Goal: Register for event/course

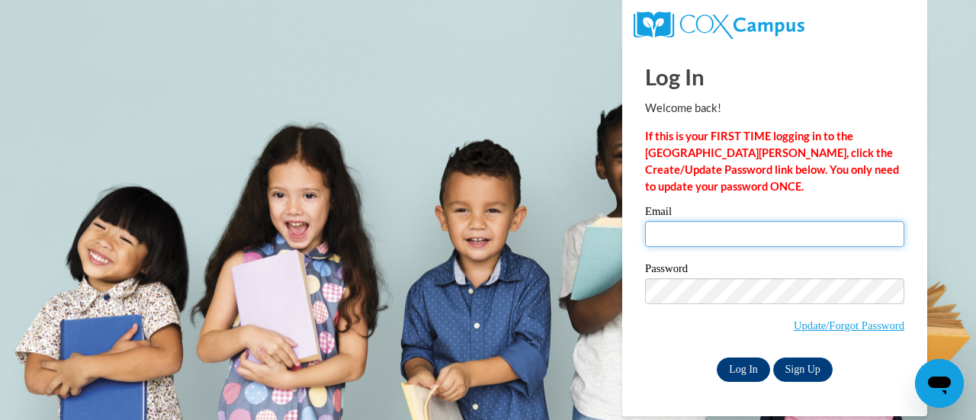
type input "[PERSON_NAME][EMAIL_ADDRESS][PERSON_NAME][DOMAIN_NAME]"
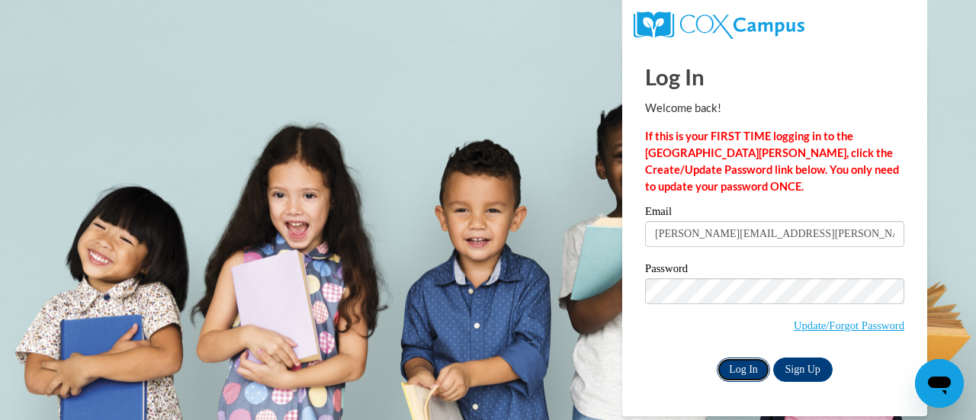
click at [746, 366] on input "Log In" at bounding box center [742, 369] width 53 height 24
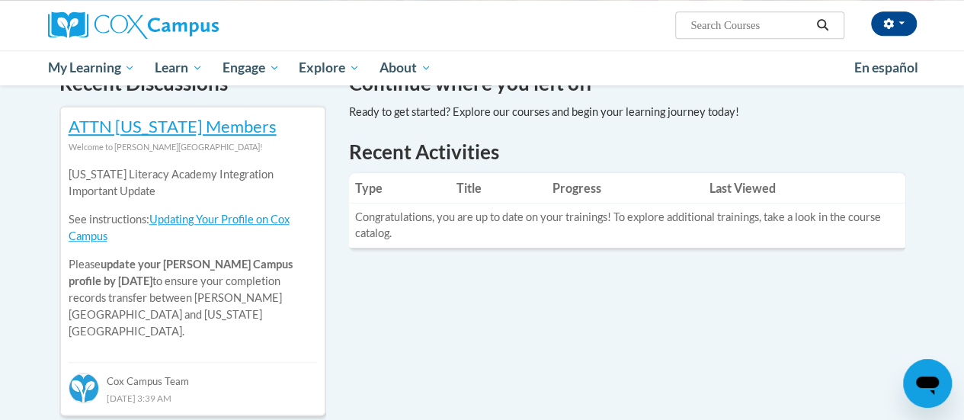
scroll to position [499, 0]
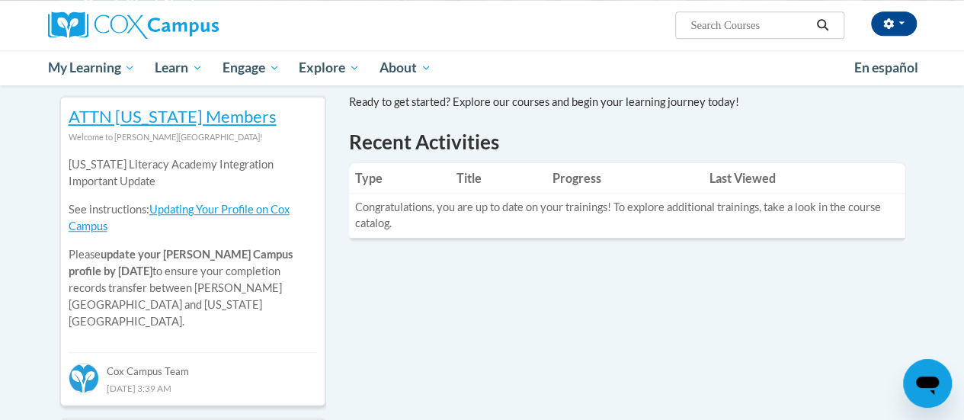
click at [739, 32] on input "Search..." at bounding box center [750, 25] width 122 height 18
type input "reading comprehension"
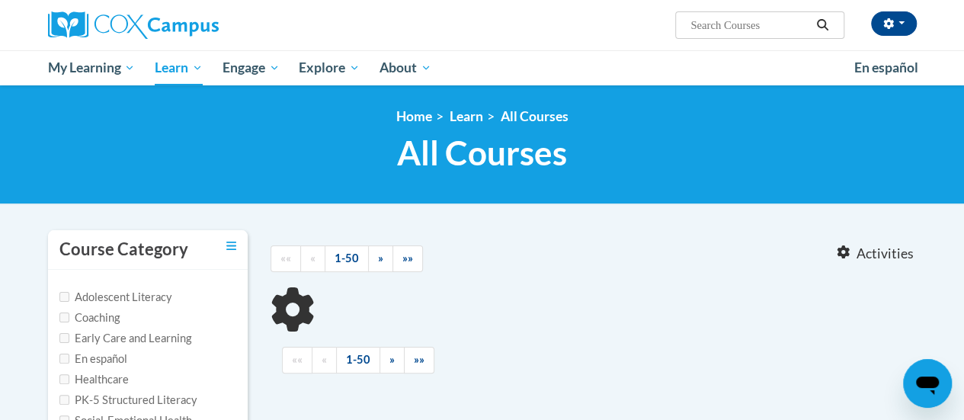
type input "reading comprehension"
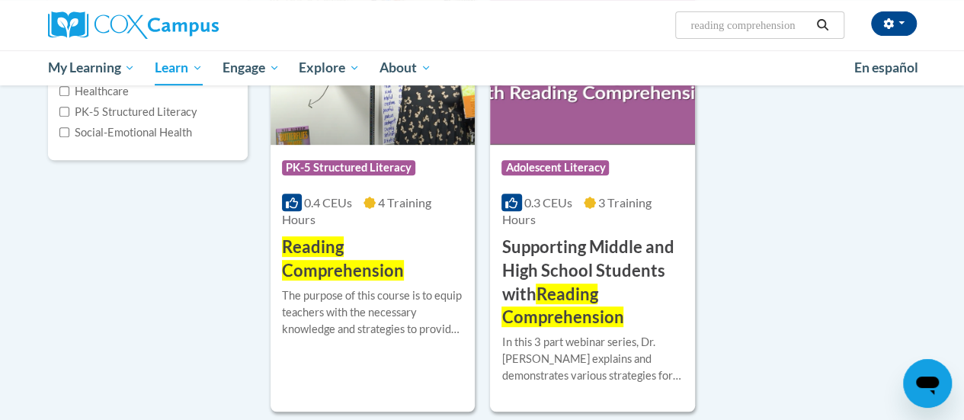
scroll to position [296, 0]
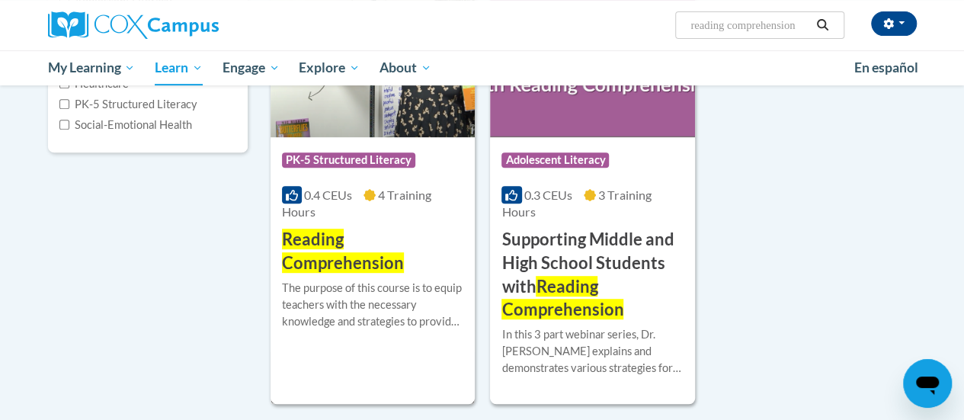
click at [318, 239] on span "Reading Comprehension" at bounding box center [343, 251] width 122 height 44
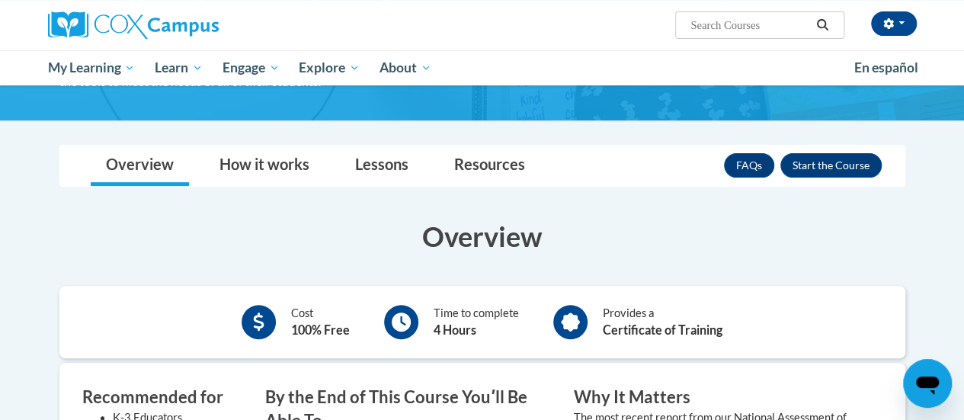
scroll to position [171, 0]
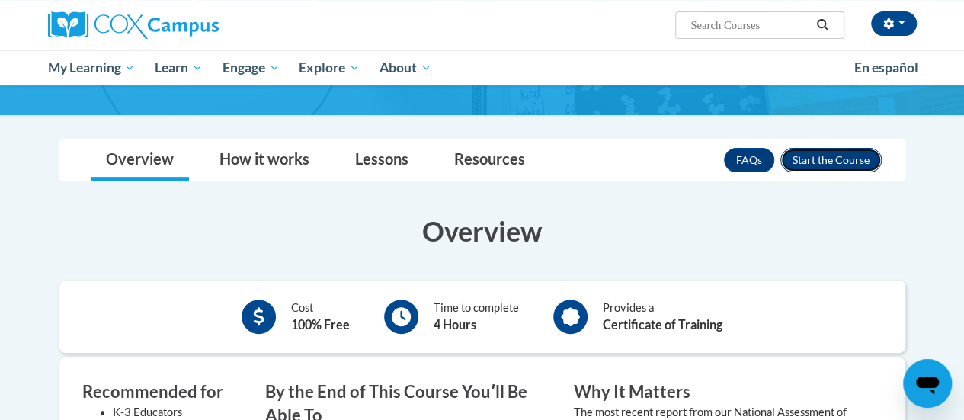
click at [818, 163] on button "Enroll" at bounding box center [831, 160] width 101 height 24
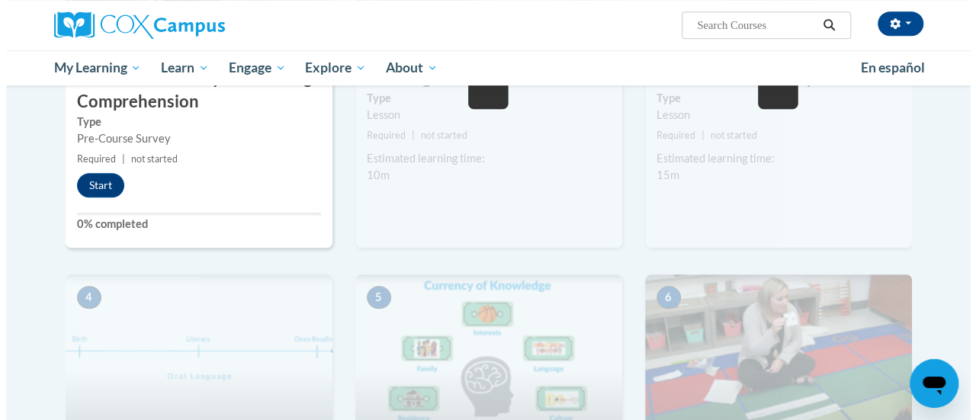
scroll to position [485, 0]
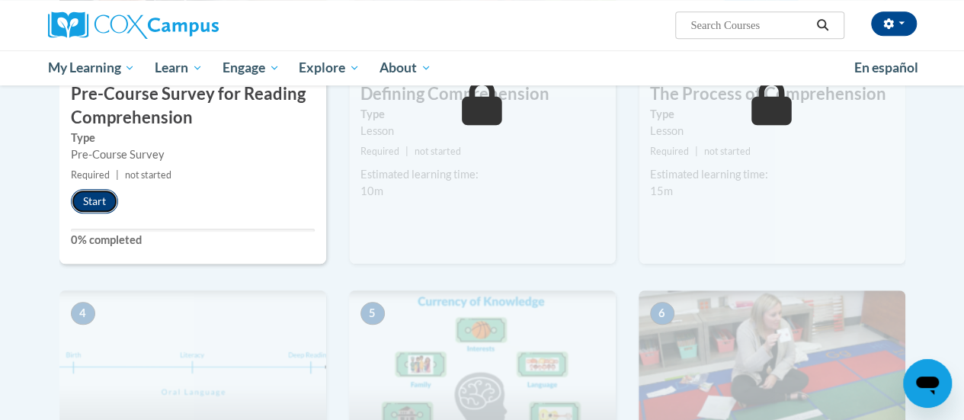
click at [93, 201] on button "Start" at bounding box center [94, 201] width 47 height 24
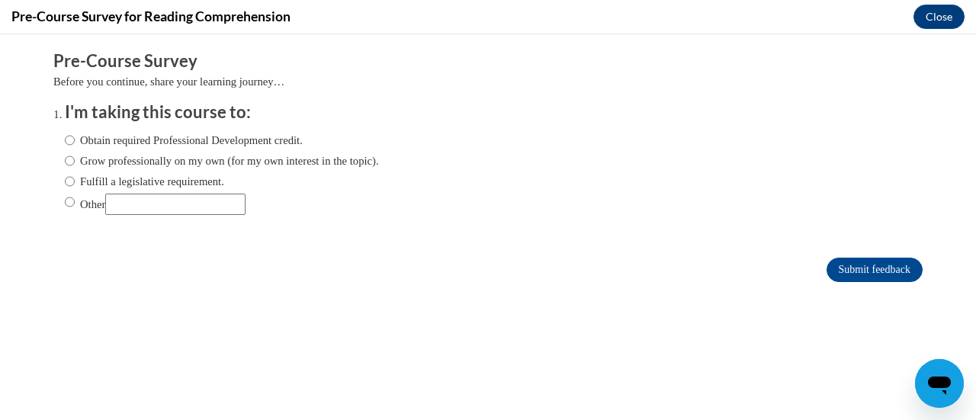
scroll to position [0, 0]
click at [65, 148] on input "Obtain required Professional Development credit." at bounding box center [70, 140] width 10 height 17
radio input "true"
click at [867, 271] on input "Submit feedback" at bounding box center [874, 270] width 96 height 24
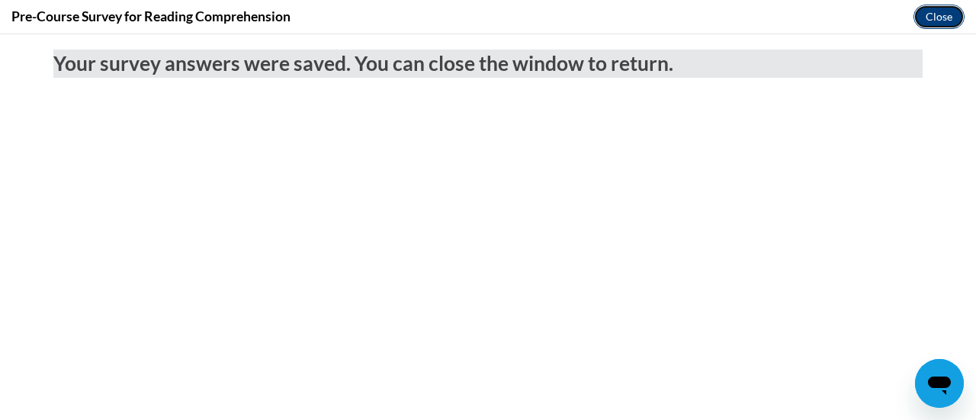
click at [931, 24] on button "Close" at bounding box center [938, 17] width 51 height 24
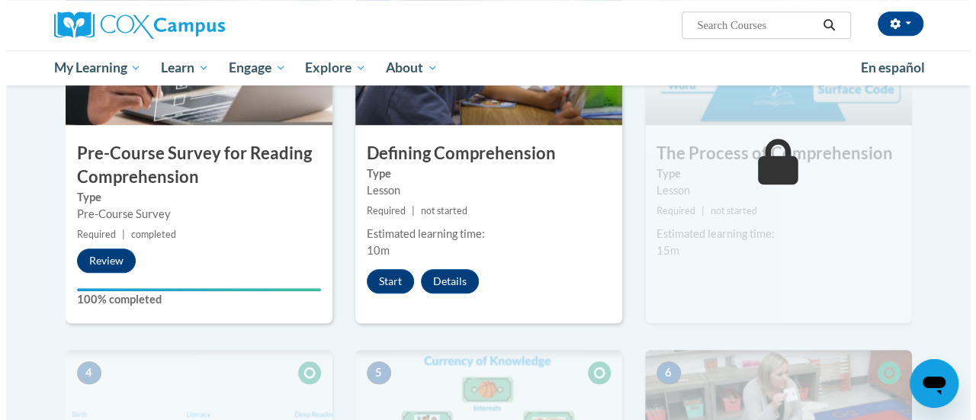
scroll to position [422, 0]
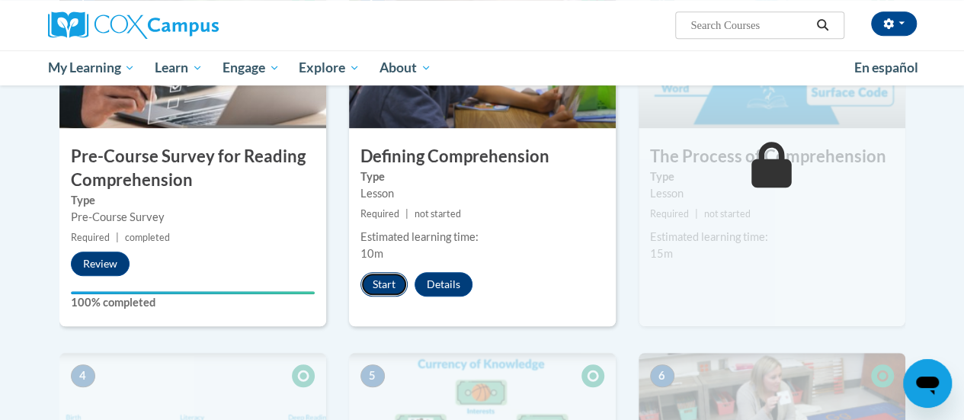
click at [374, 279] on button "Start" at bounding box center [384, 284] width 47 height 24
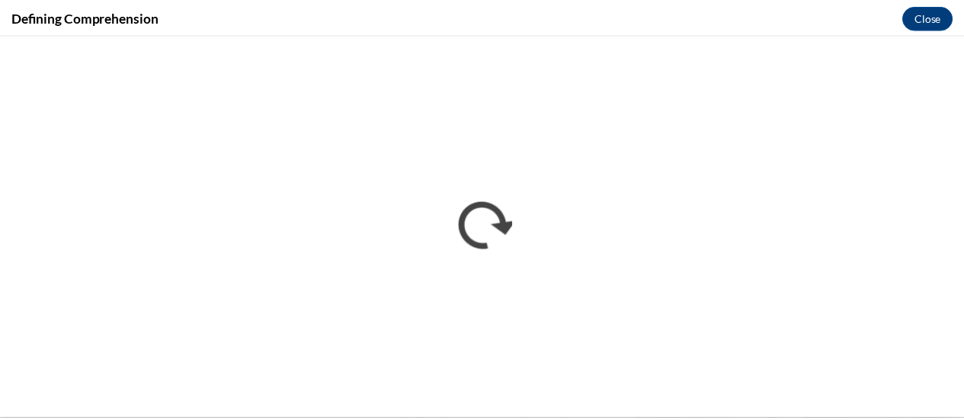
scroll to position [0, 0]
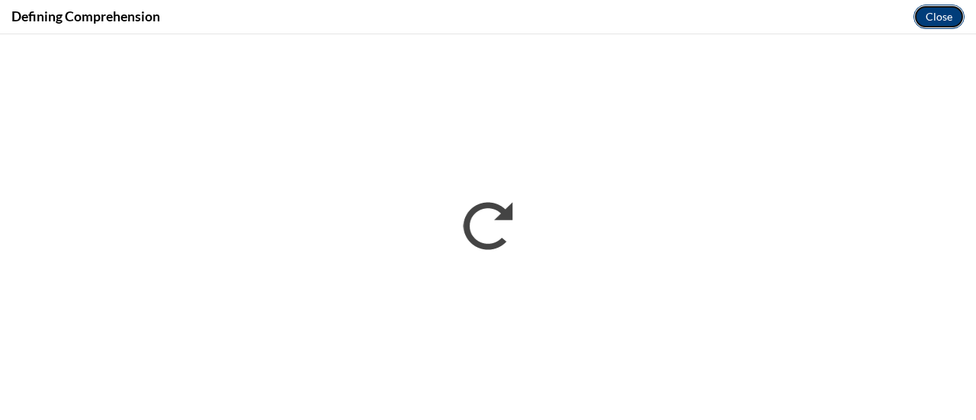
click at [935, 21] on button "Close" at bounding box center [938, 17] width 51 height 24
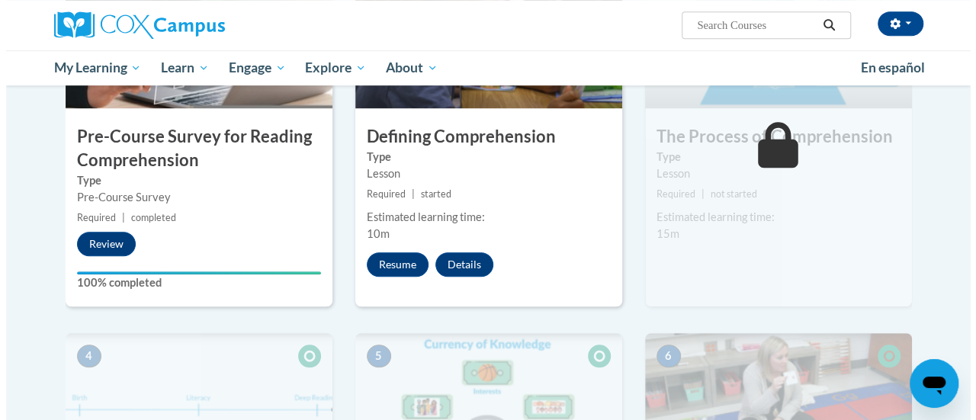
scroll to position [442, 0]
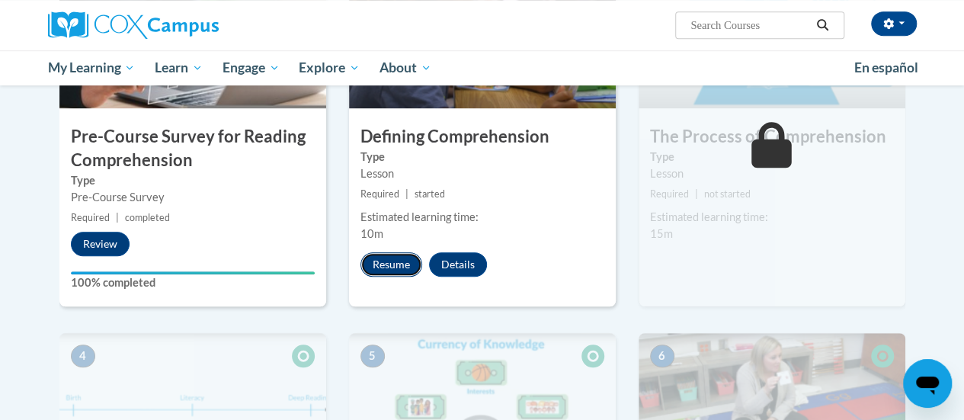
click at [387, 261] on button "Resume" at bounding box center [392, 264] width 62 height 24
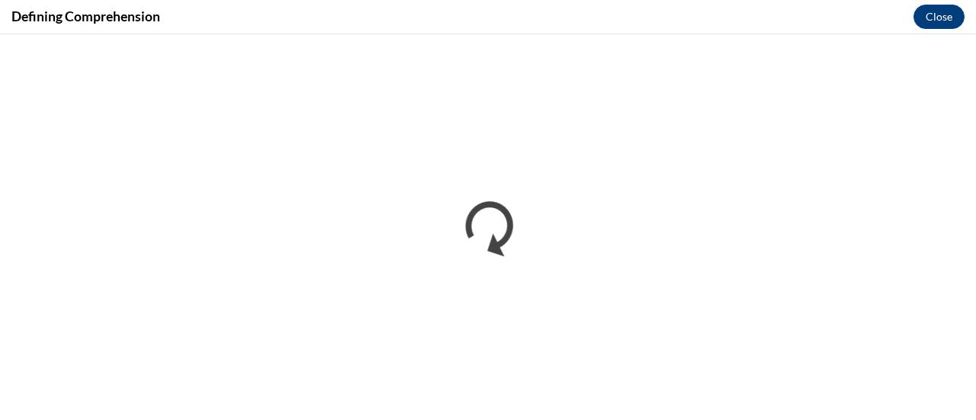
scroll to position [0, 0]
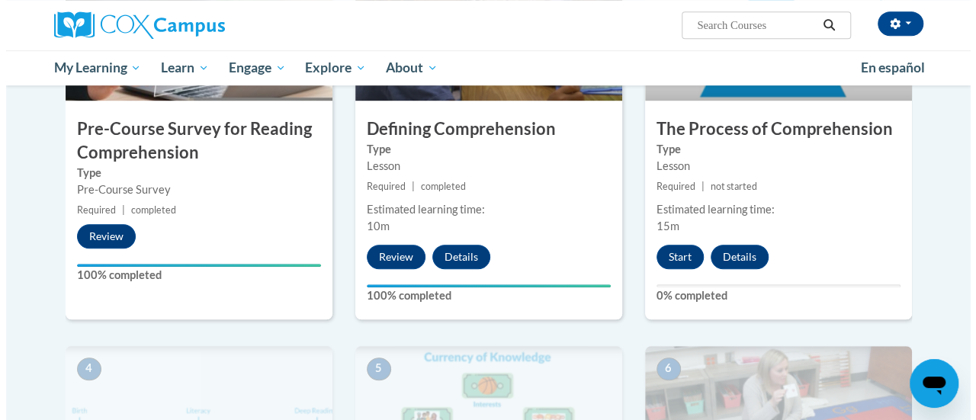
scroll to position [443, 0]
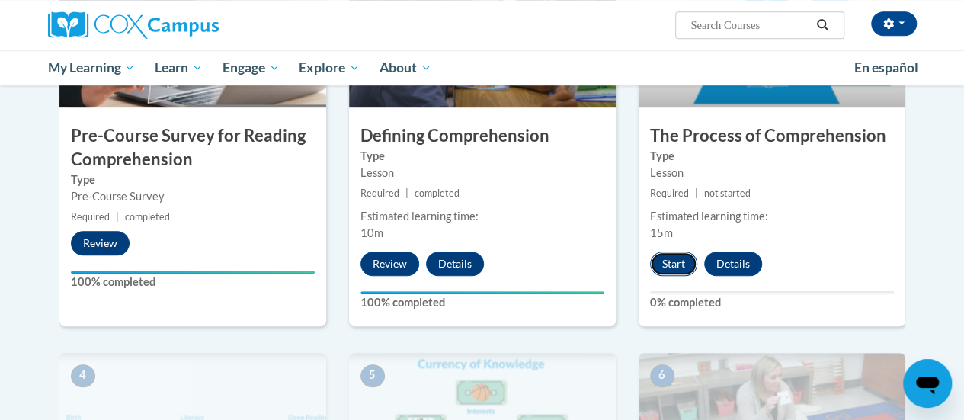
click at [660, 252] on button "Start" at bounding box center [673, 264] width 47 height 24
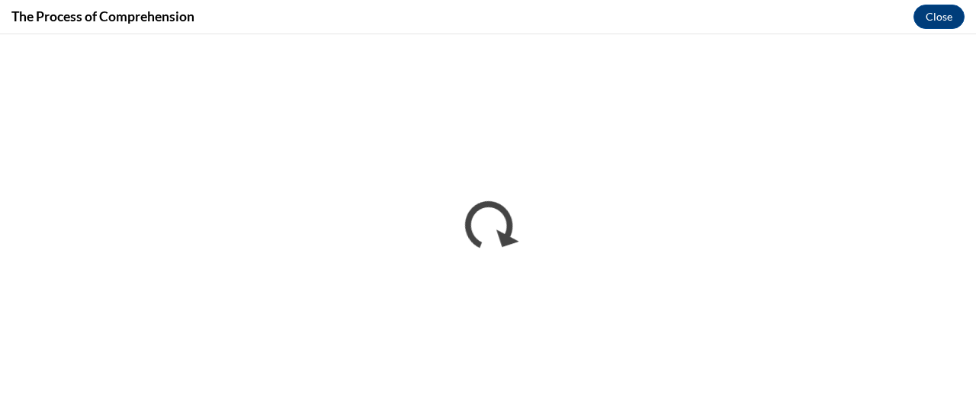
scroll to position [0, 0]
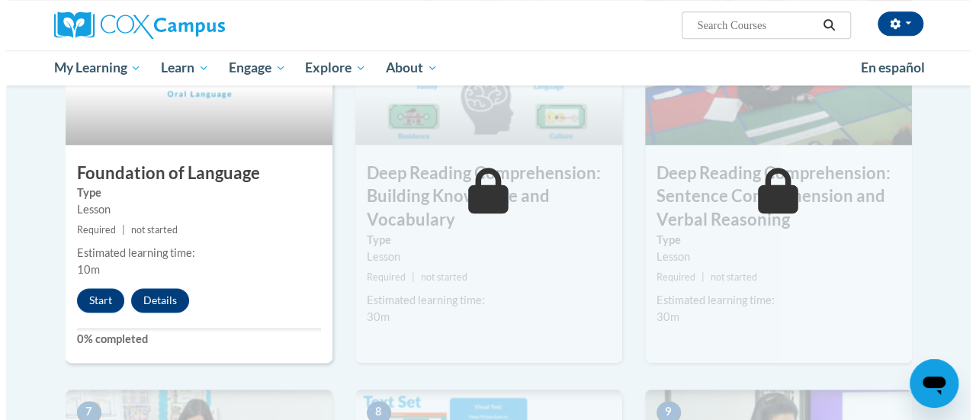
scroll to position [809, 0]
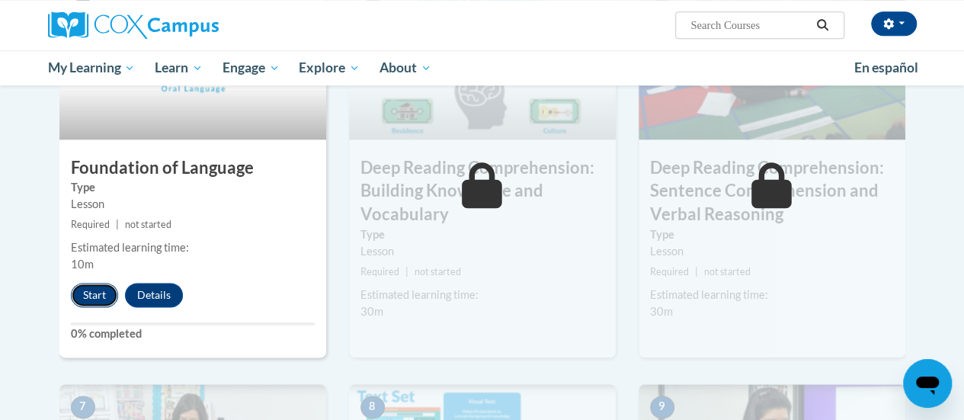
click at [87, 285] on button "Start" at bounding box center [94, 295] width 47 height 24
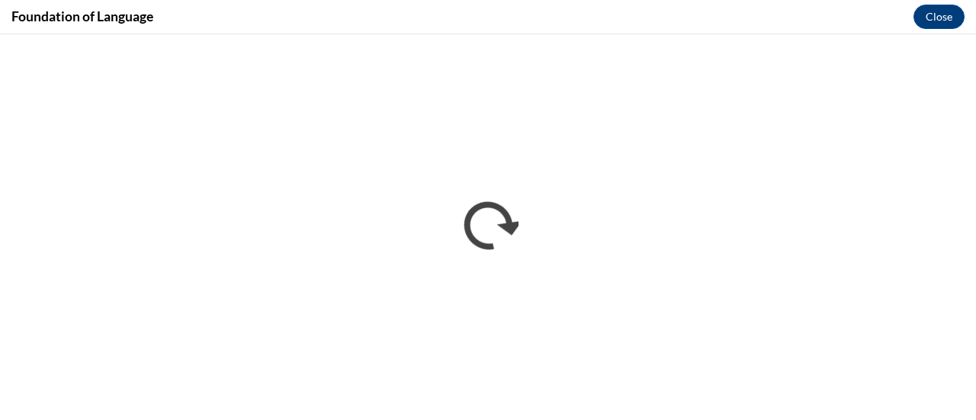
scroll to position [0, 0]
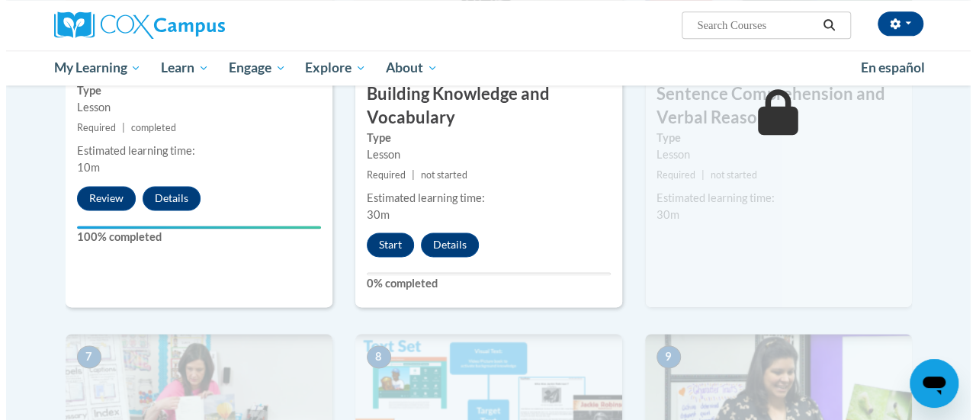
scroll to position [906, 0]
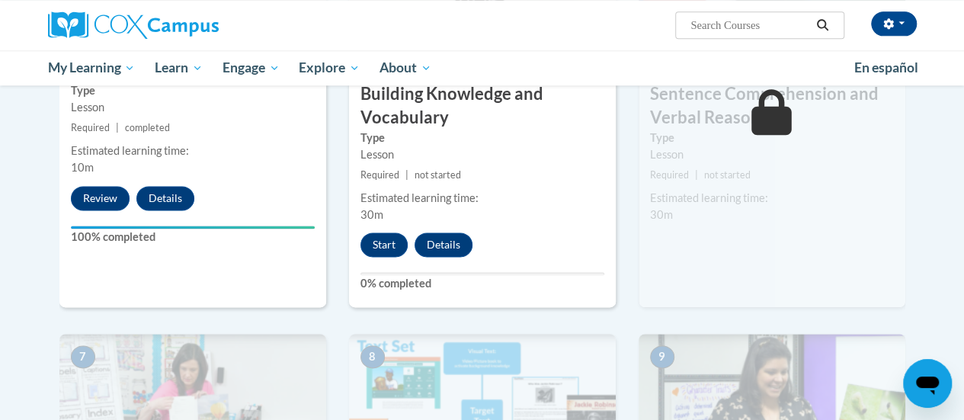
click at [365, 232] on div "Start Details Feedback" at bounding box center [420, 244] width 143 height 24
click at [376, 238] on button "Start" at bounding box center [384, 244] width 47 height 24
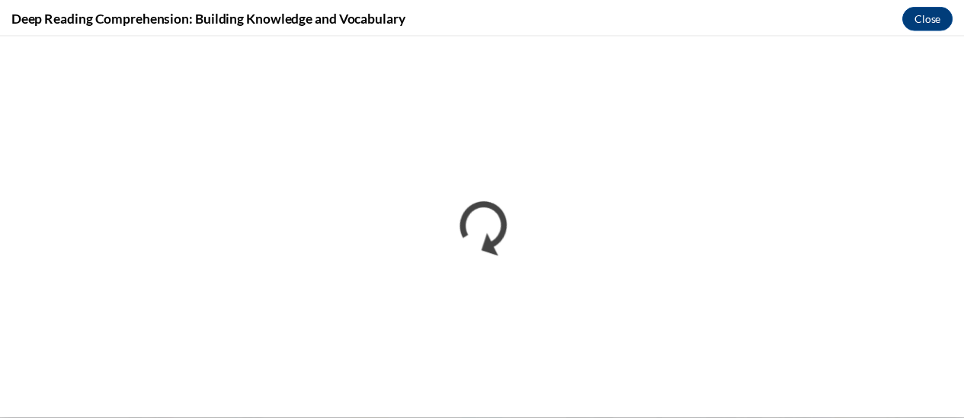
scroll to position [0, 0]
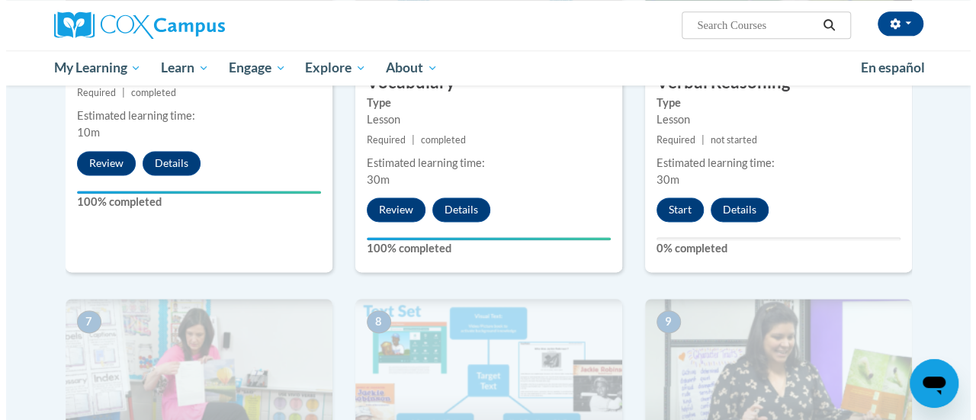
scroll to position [941, 0]
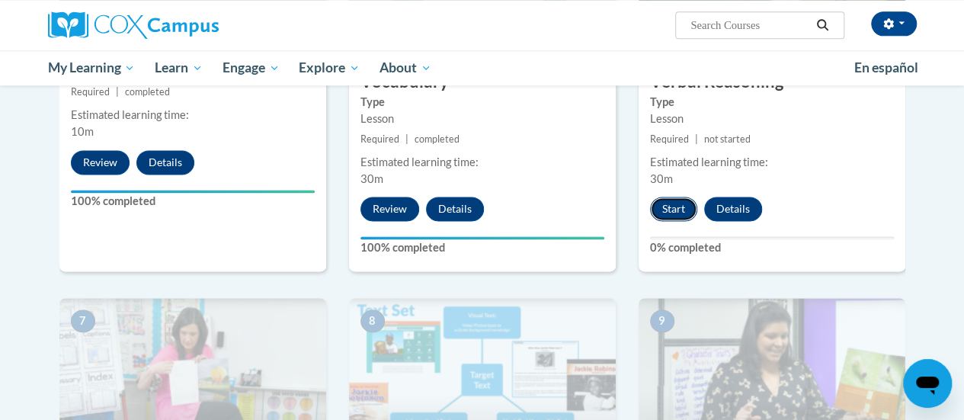
click at [671, 203] on button "Start" at bounding box center [673, 209] width 47 height 24
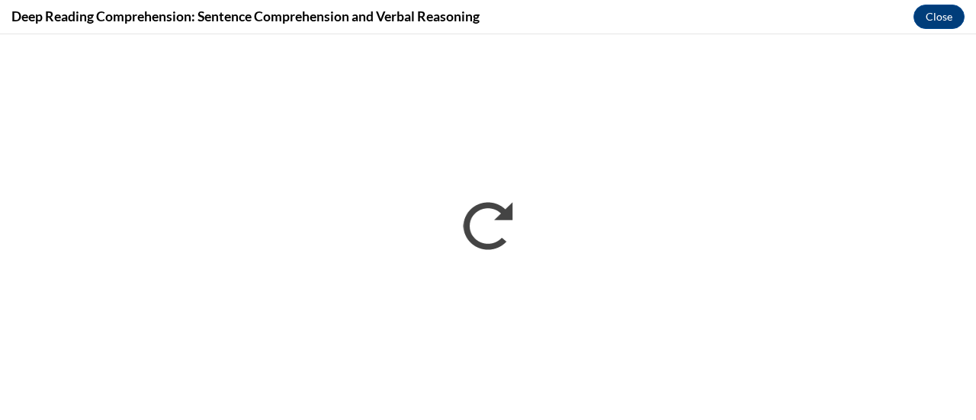
scroll to position [0, 0]
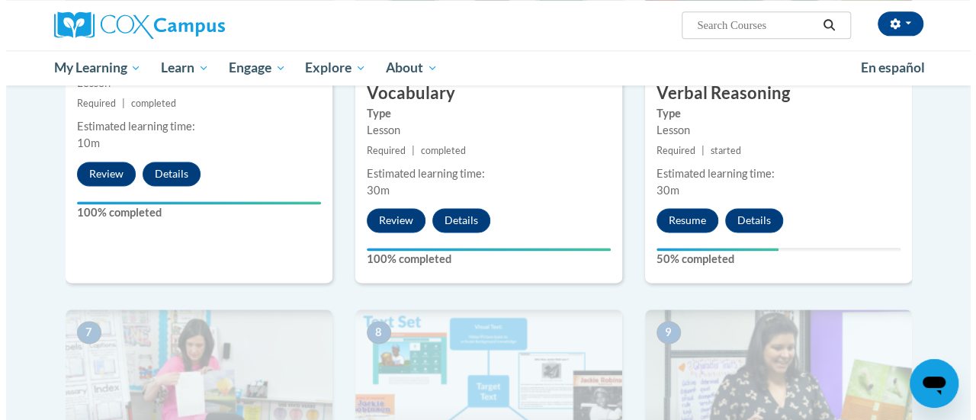
scroll to position [874, 0]
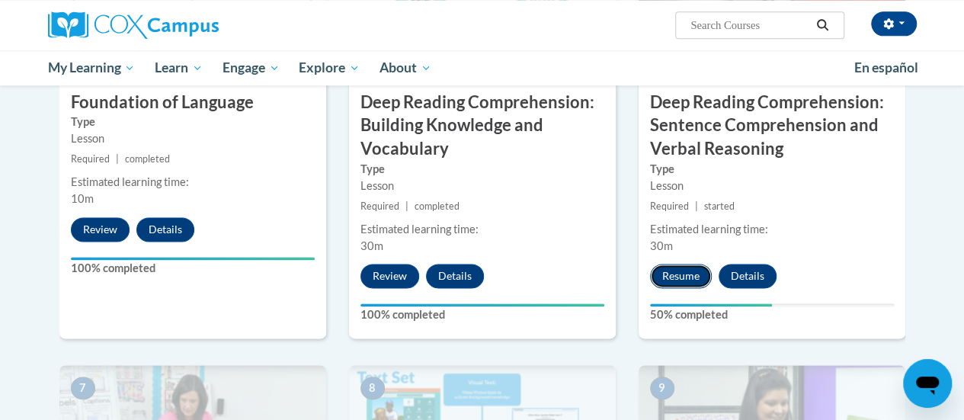
click at [677, 270] on button "Resume" at bounding box center [681, 276] width 62 height 24
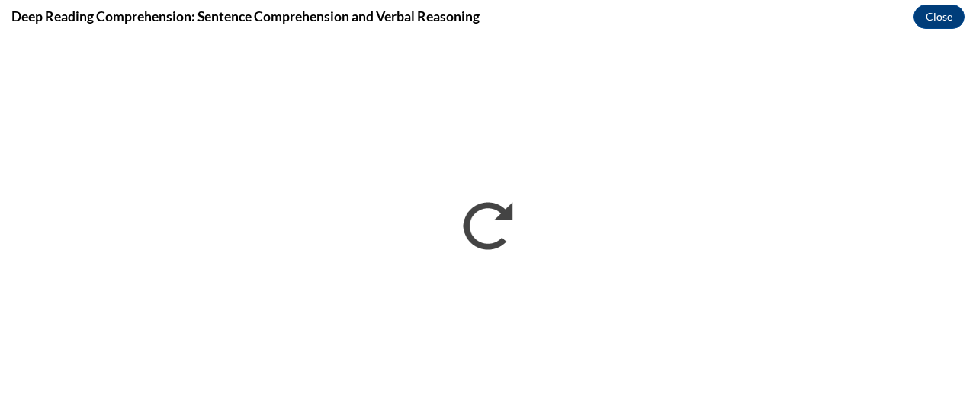
scroll to position [0, 0]
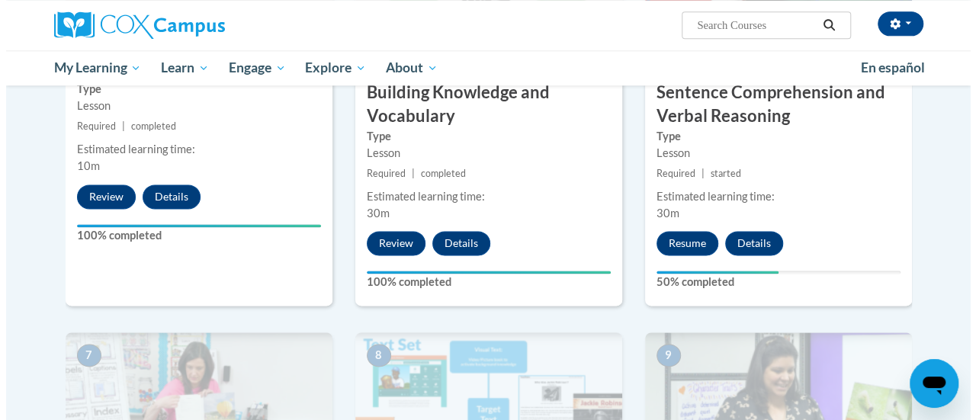
scroll to position [907, 0]
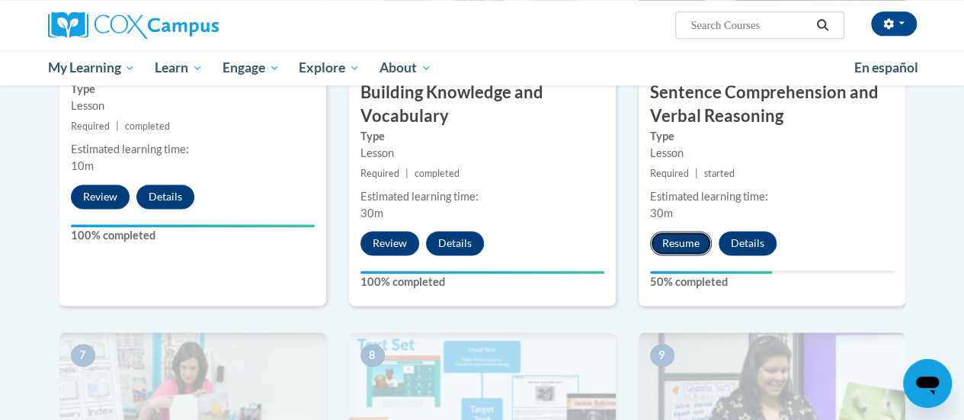
click at [672, 240] on button "Resume" at bounding box center [681, 243] width 62 height 24
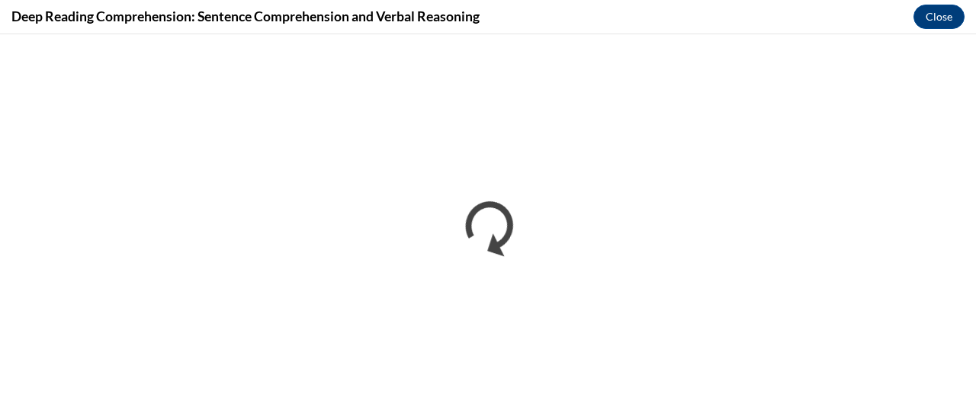
scroll to position [0, 0]
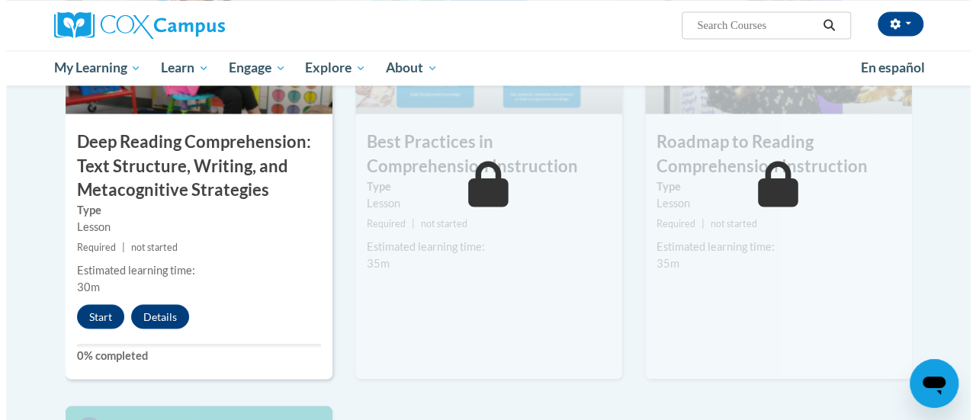
scroll to position [1282, 0]
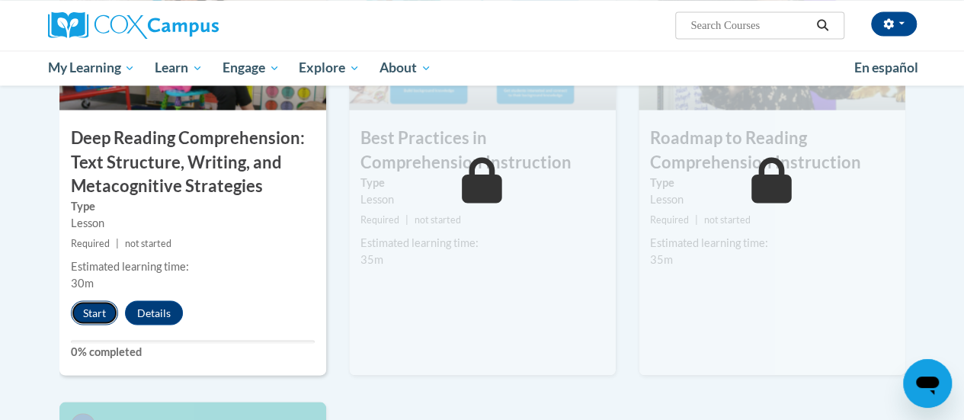
click at [84, 300] on button "Start" at bounding box center [94, 312] width 47 height 24
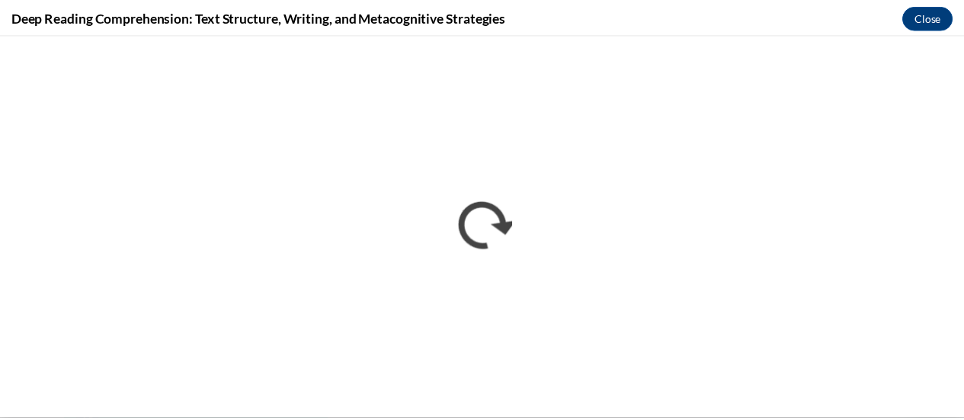
scroll to position [0, 0]
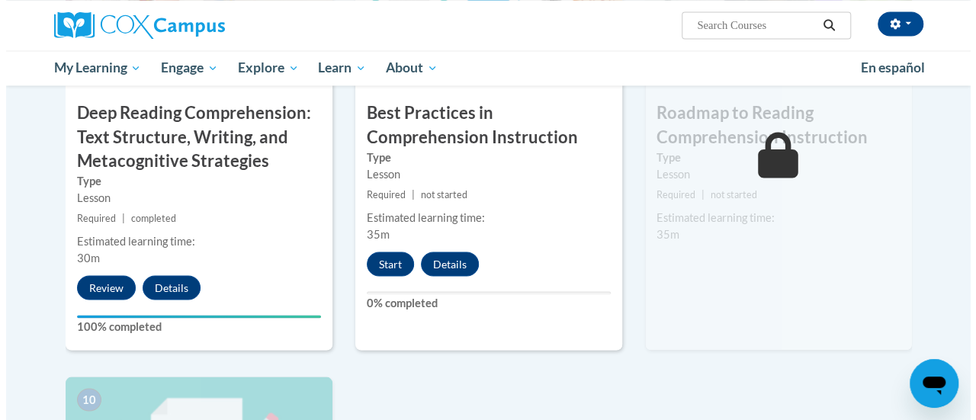
scroll to position [1306, 0]
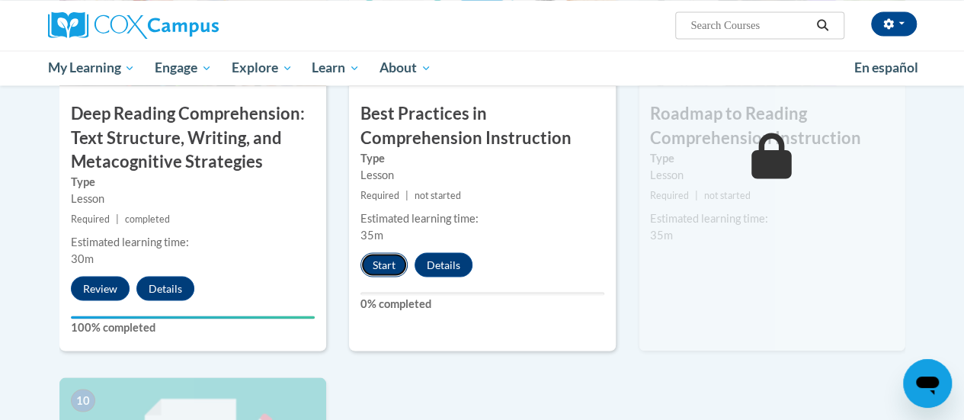
click at [377, 256] on button "Start" at bounding box center [384, 264] width 47 height 24
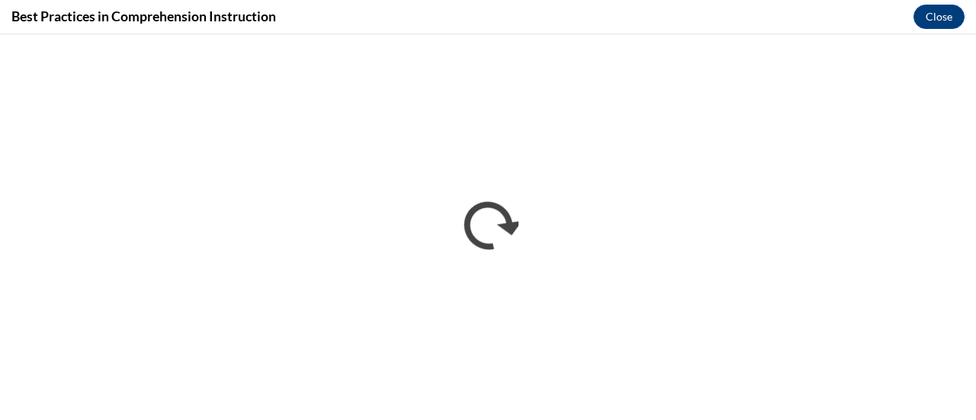
scroll to position [0, 0]
